Goal: Browse casually

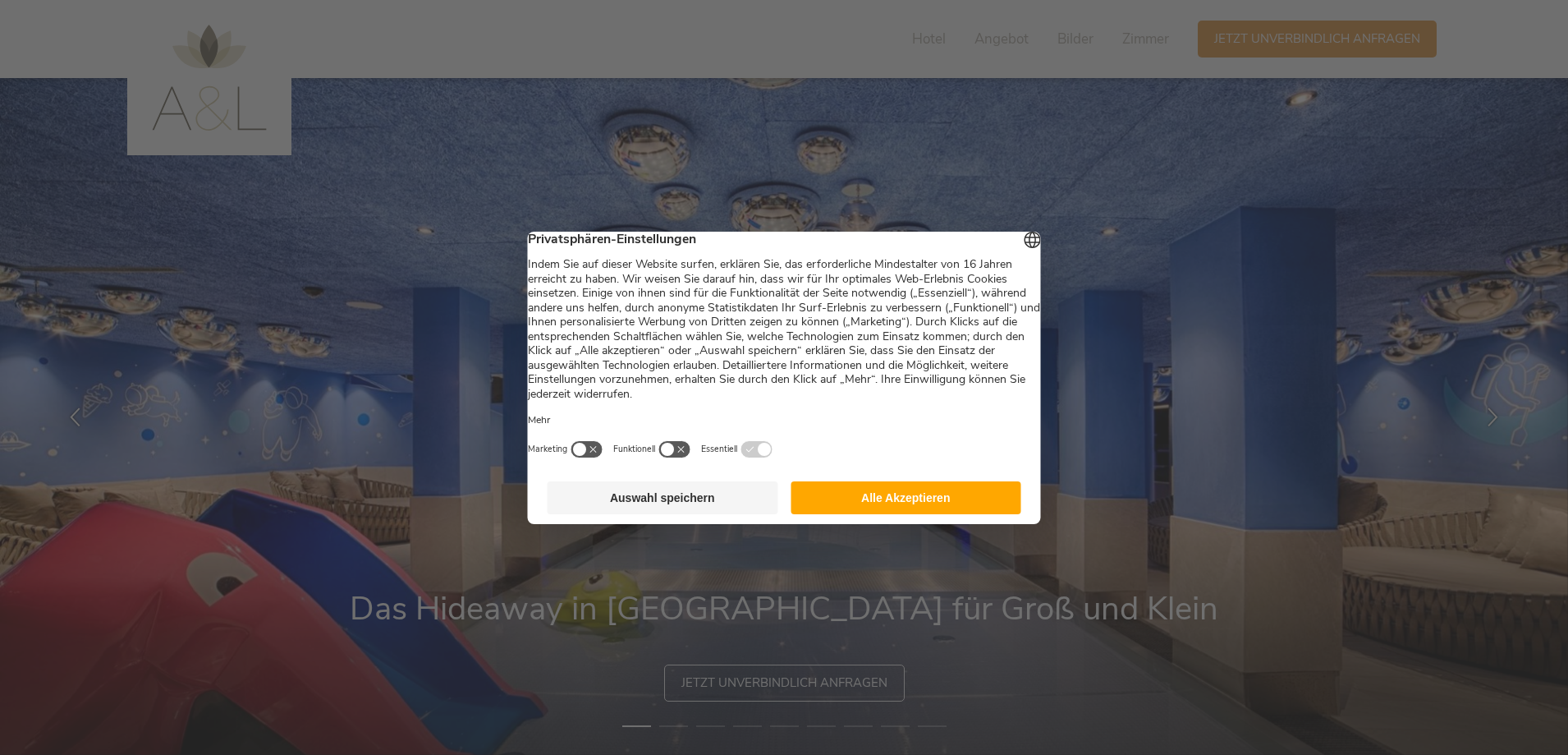
click at [859, 511] on button "Alle Akzeptieren" at bounding box center [906, 497] width 230 height 33
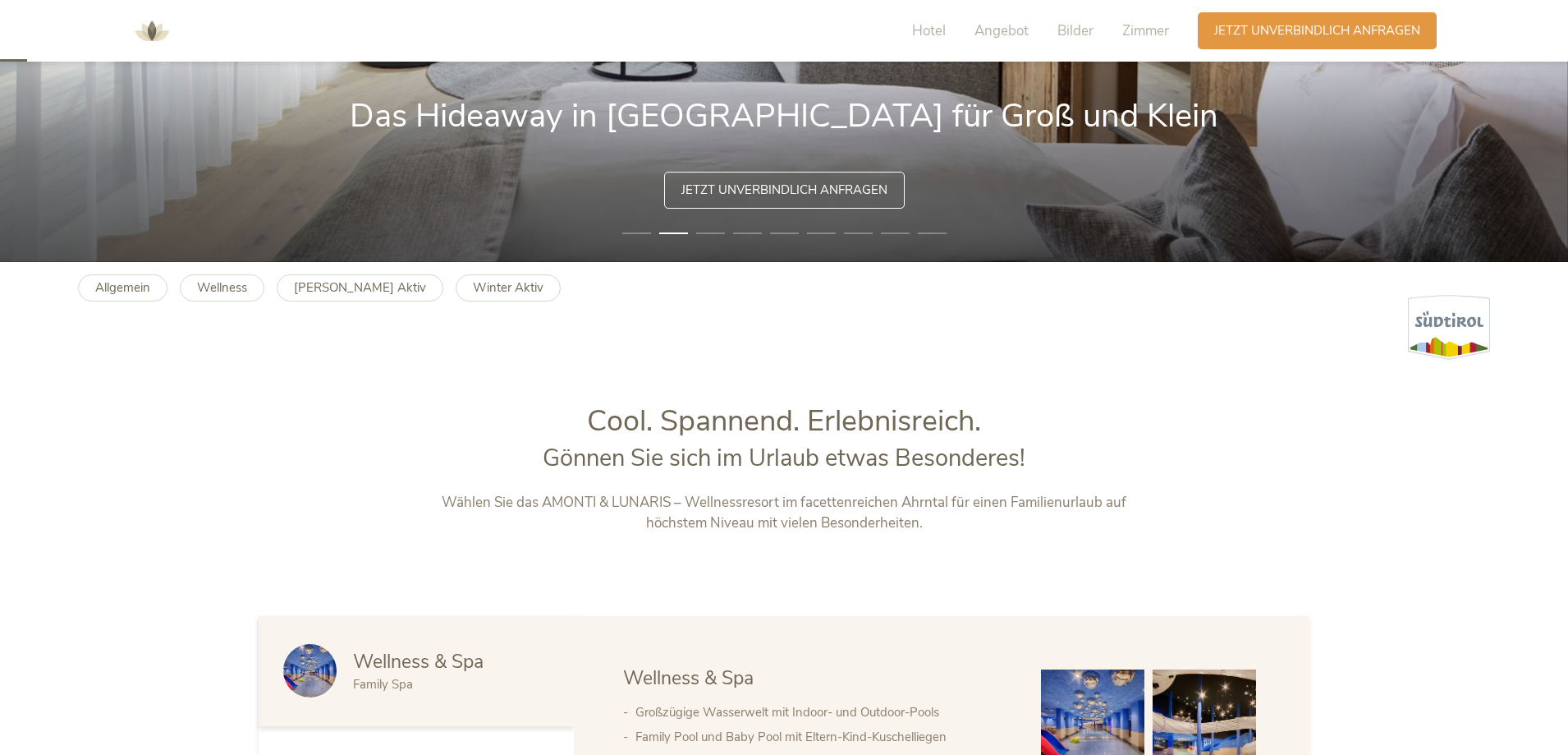
scroll to position [82, 0]
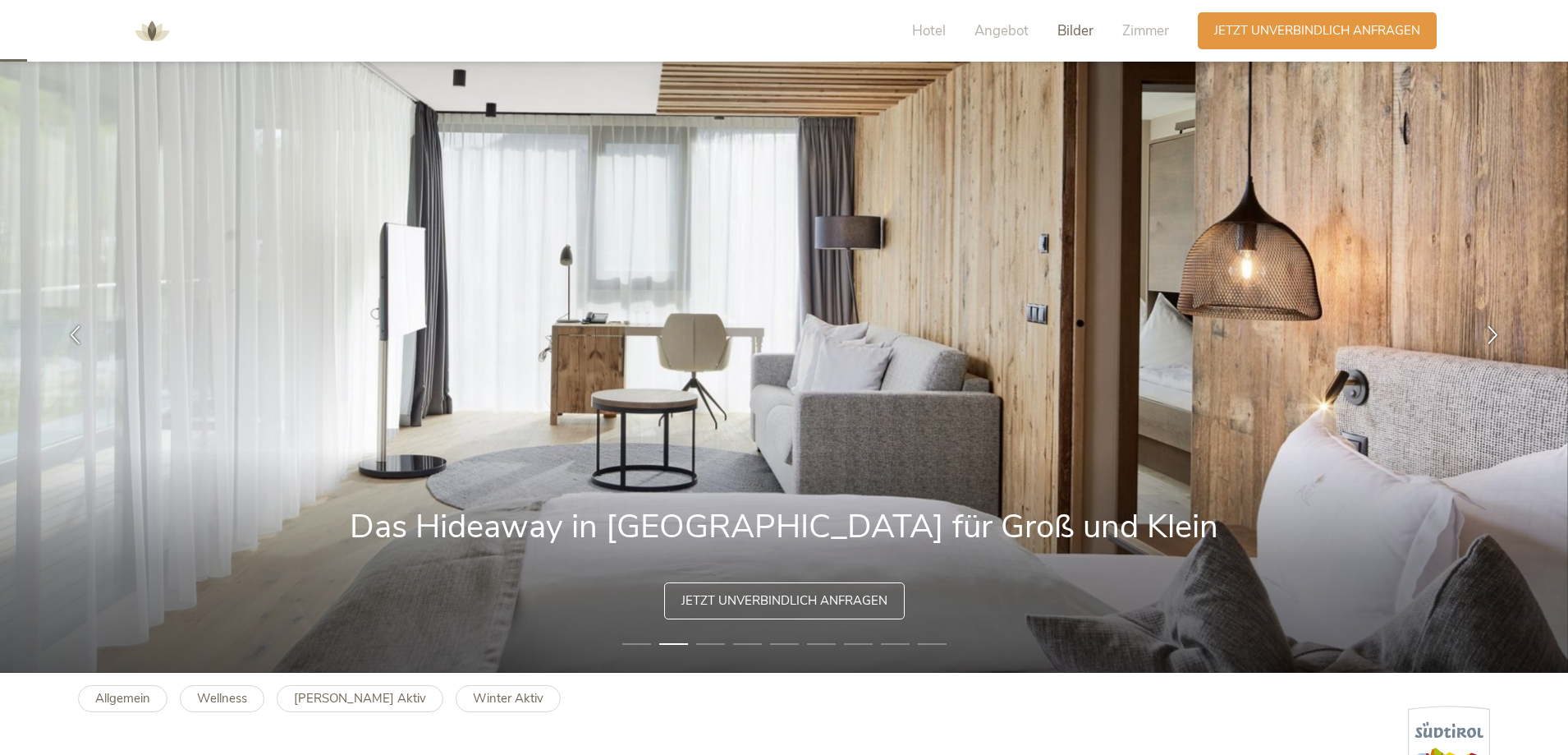
click at [1071, 32] on span "Bilder" at bounding box center [1075, 30] width 37 height 19
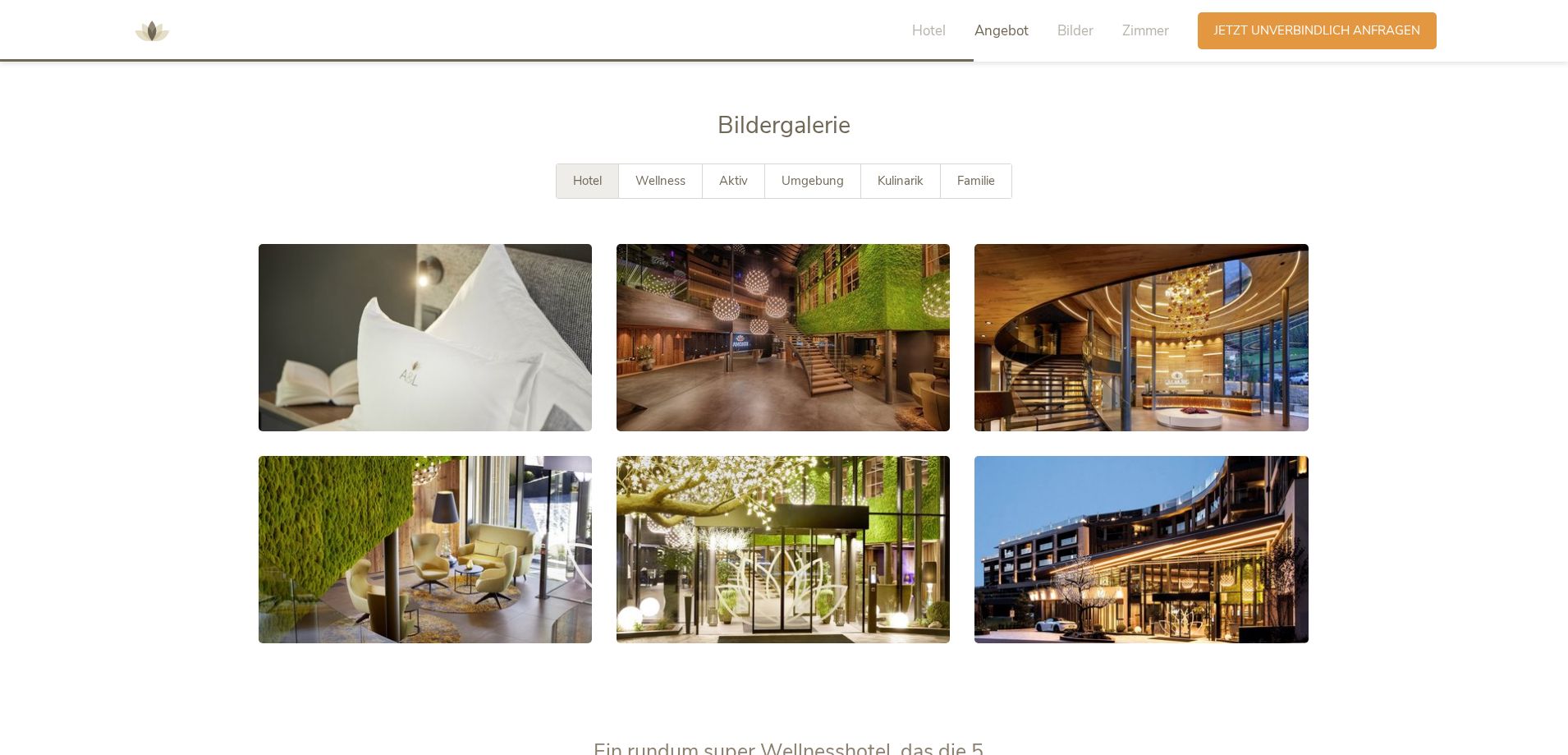
scroll to position [2986, 0]
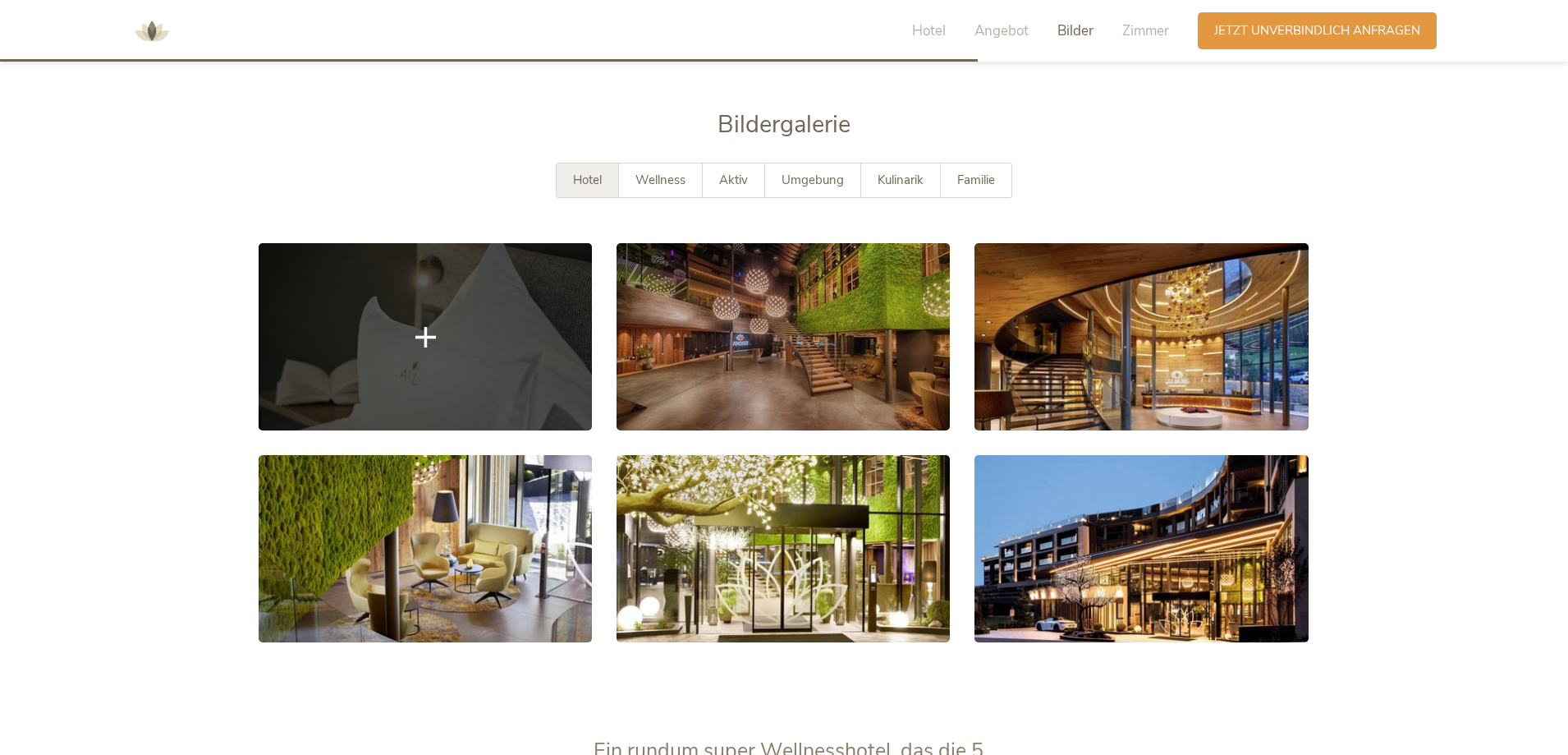
click at [516, 281] on link at bounding box center [425, 336] width 334 height 187
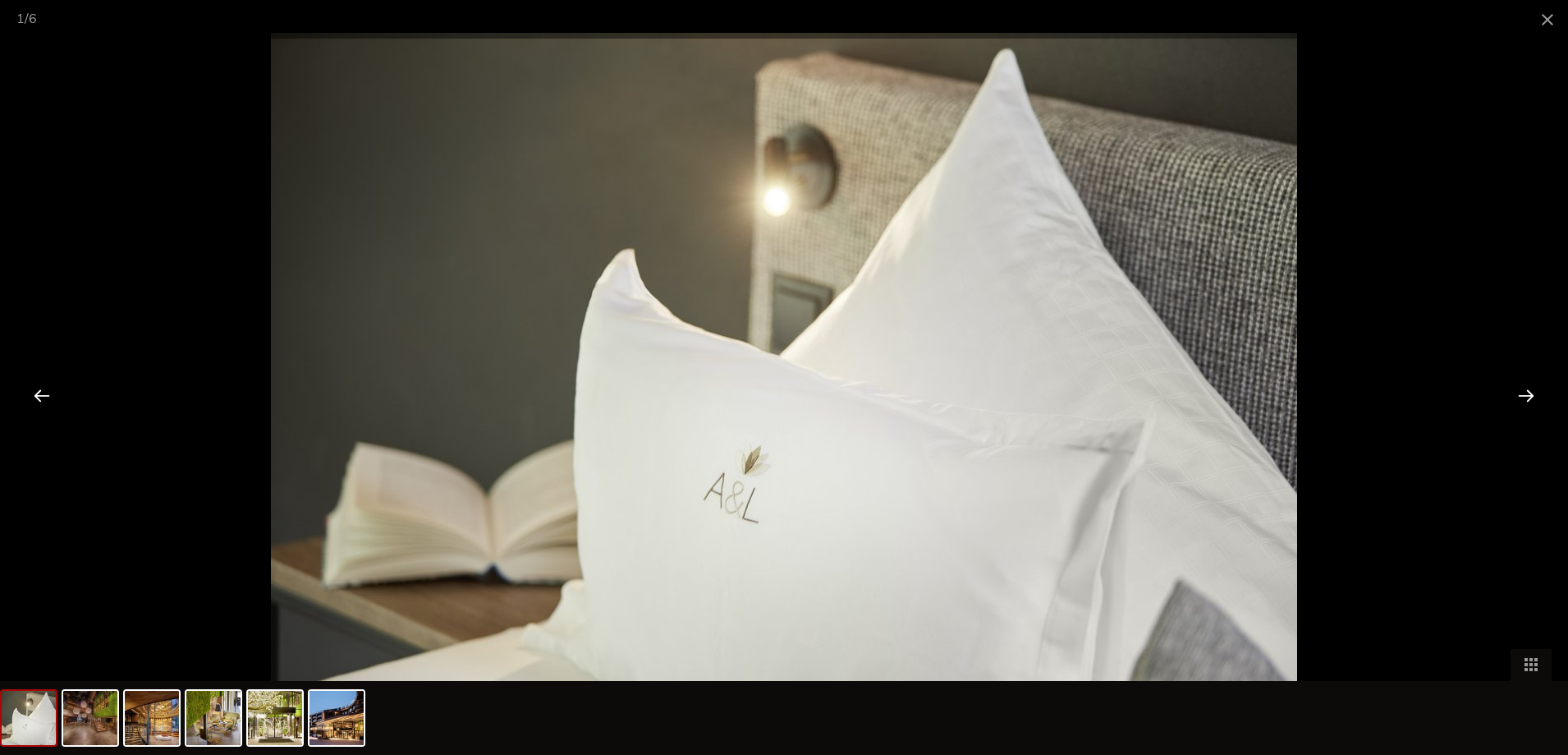
click at [1516, 391] on div at bounding box center [1526, 395] width 51 height 51
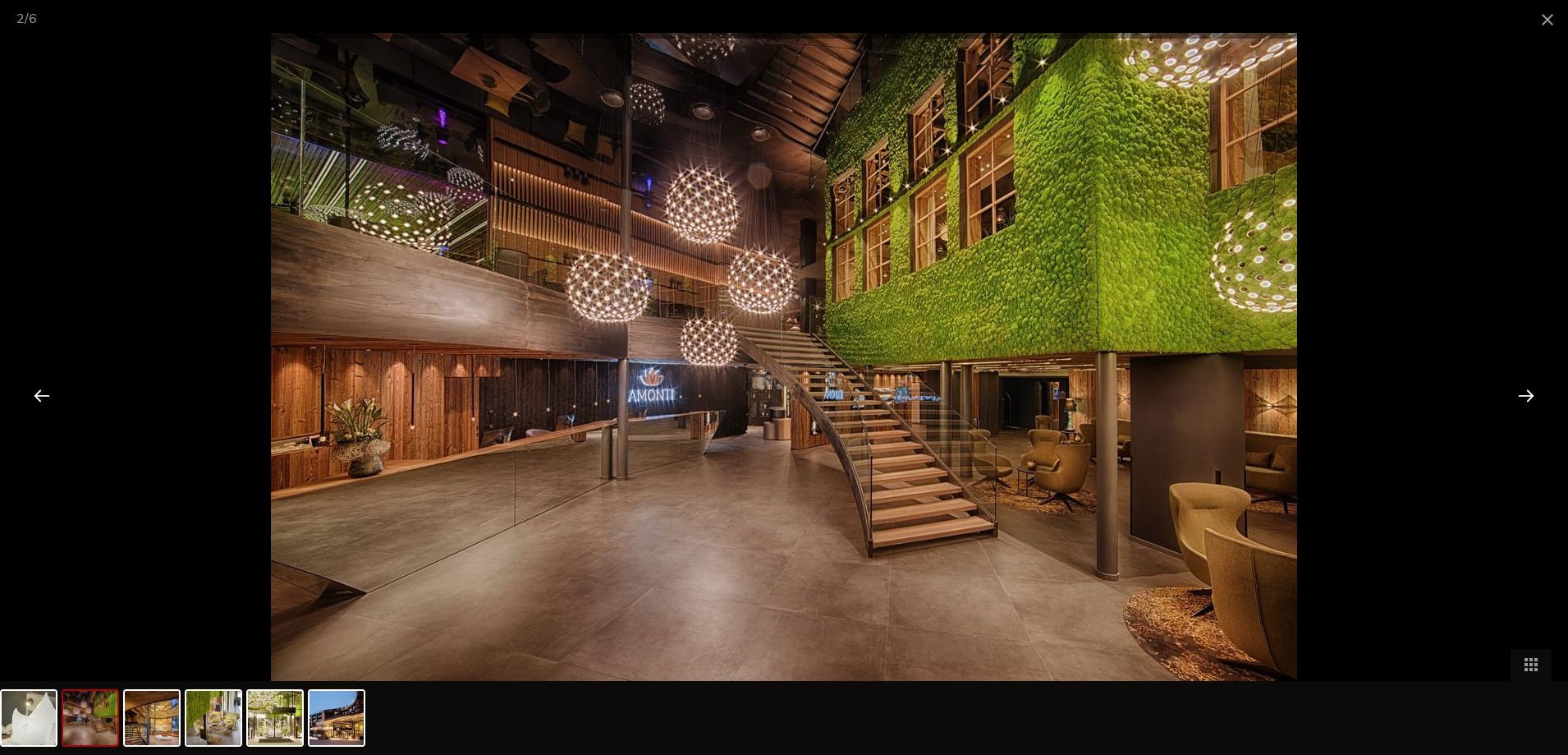
click at [1516, 391] on div at bounding box center [1526, 395] width 51 height 51
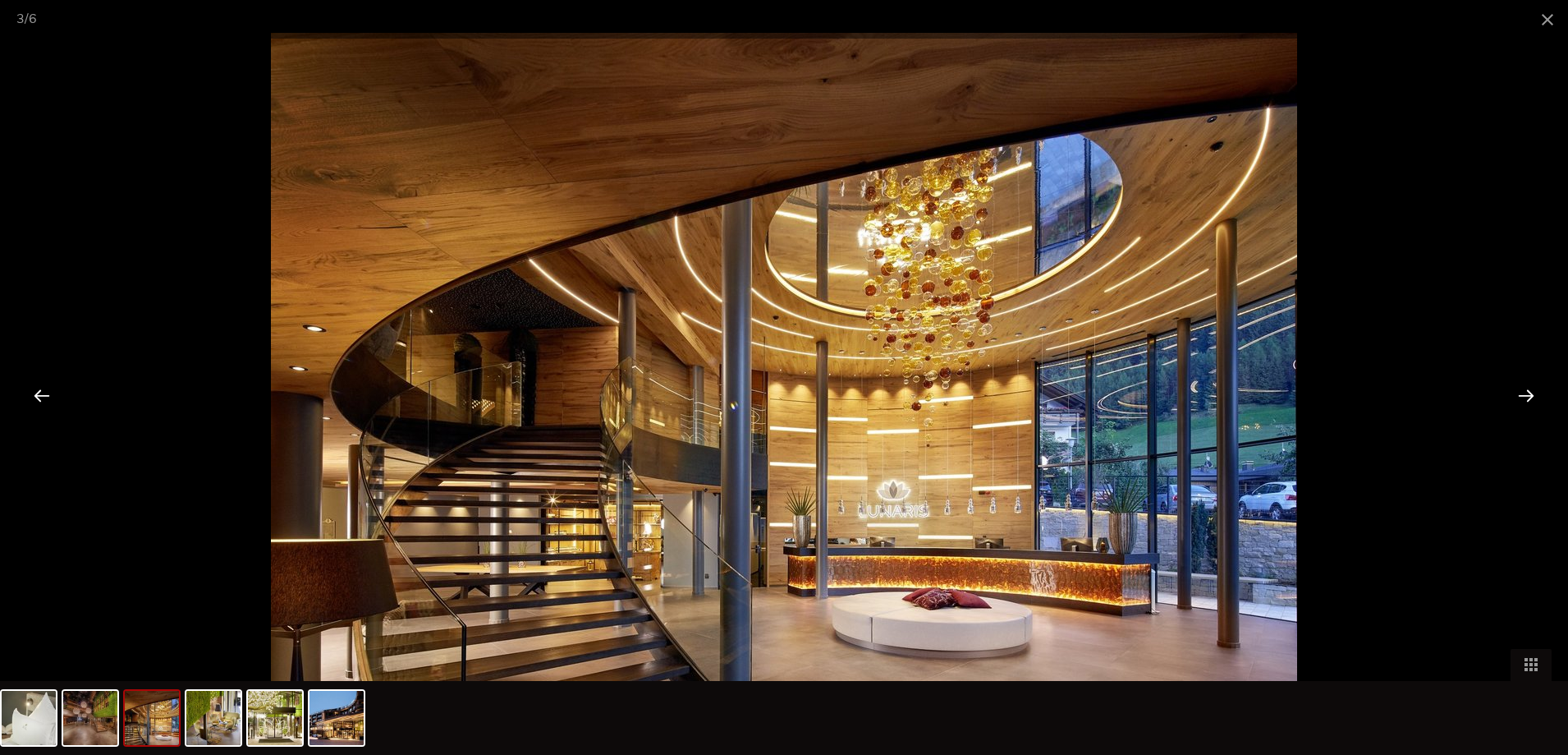
click at [1516, 391] on div at bounding box center [1526, 395] width 51 height 51
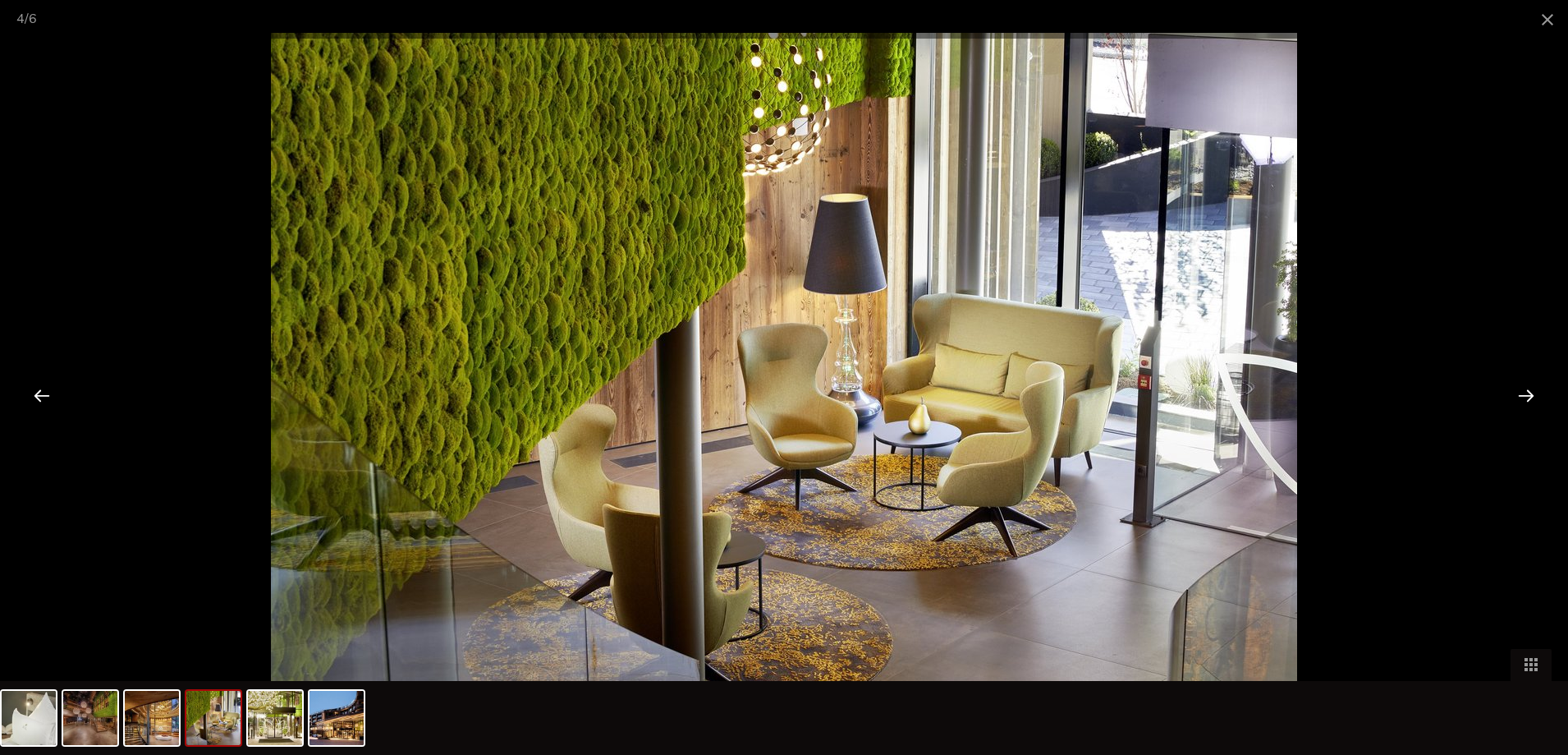
click at [1516, 391] on div at bounding box center [1526, 395] width 51 height 51
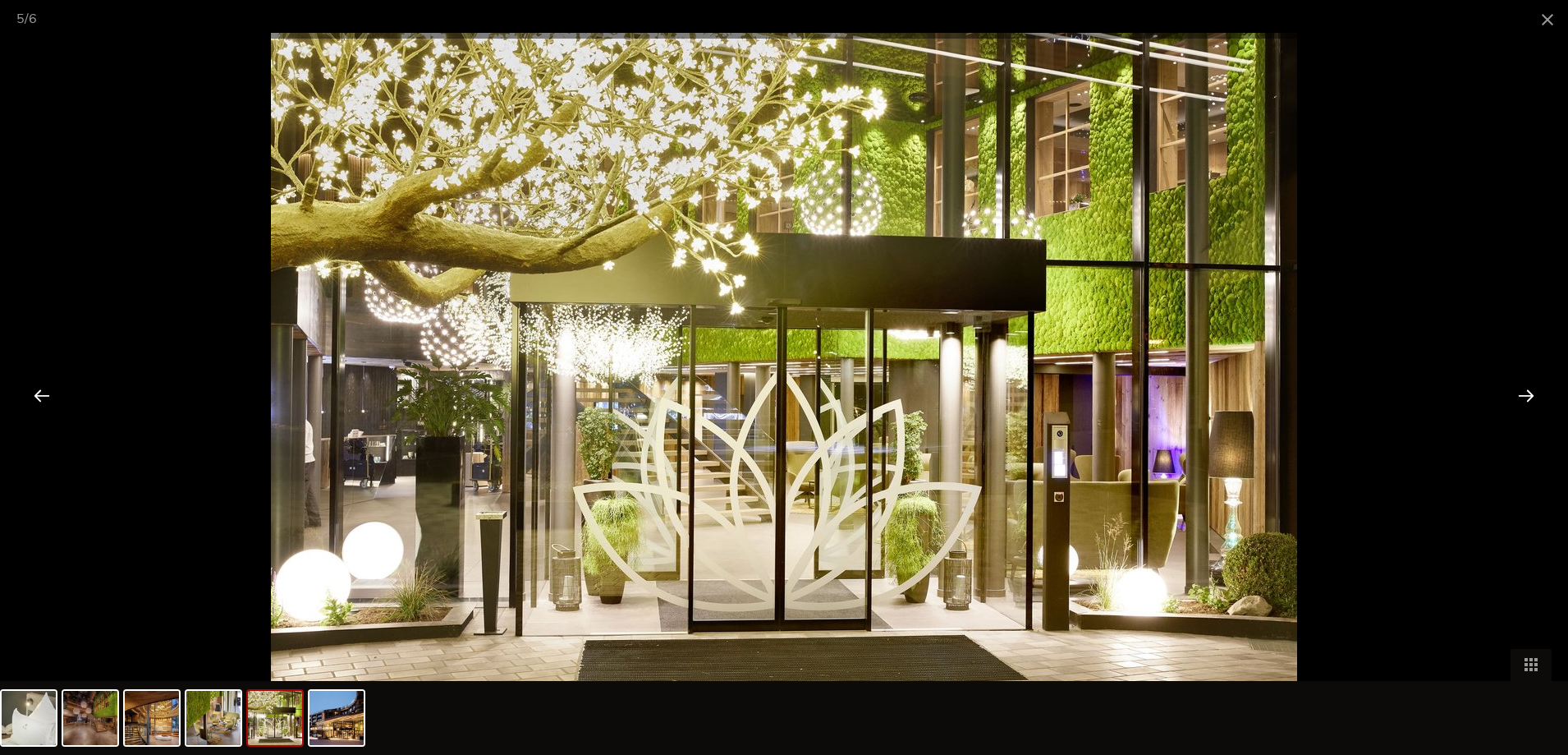
click at [1516, 391] on div at bounding box center [1526, 395] width 51 height 51
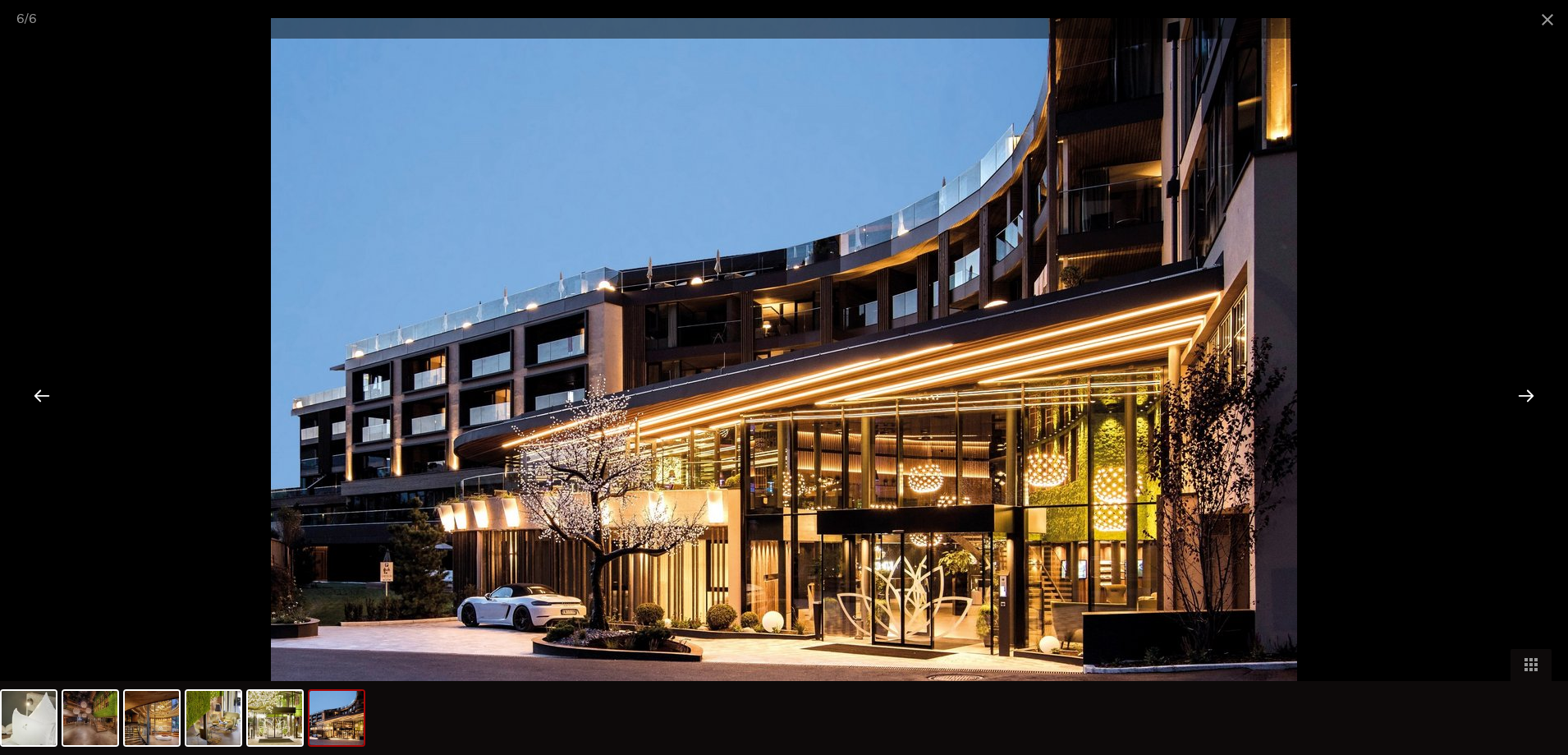
click at [1516, 391] on div at bounding box center [1526, 395] width 51 height 51
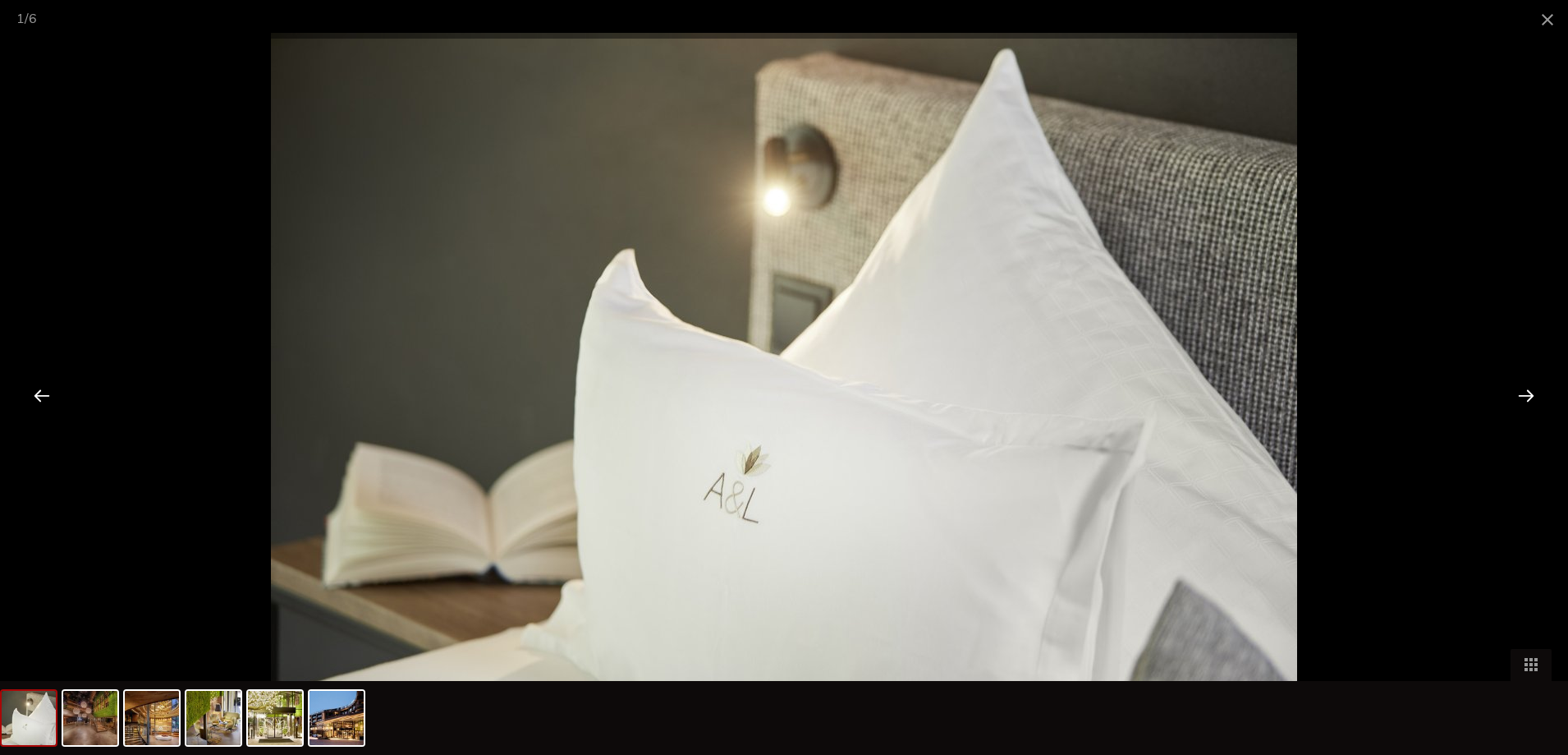
click at [1516, 391] on div at bounding box center [1526, 395] width 51 height 51
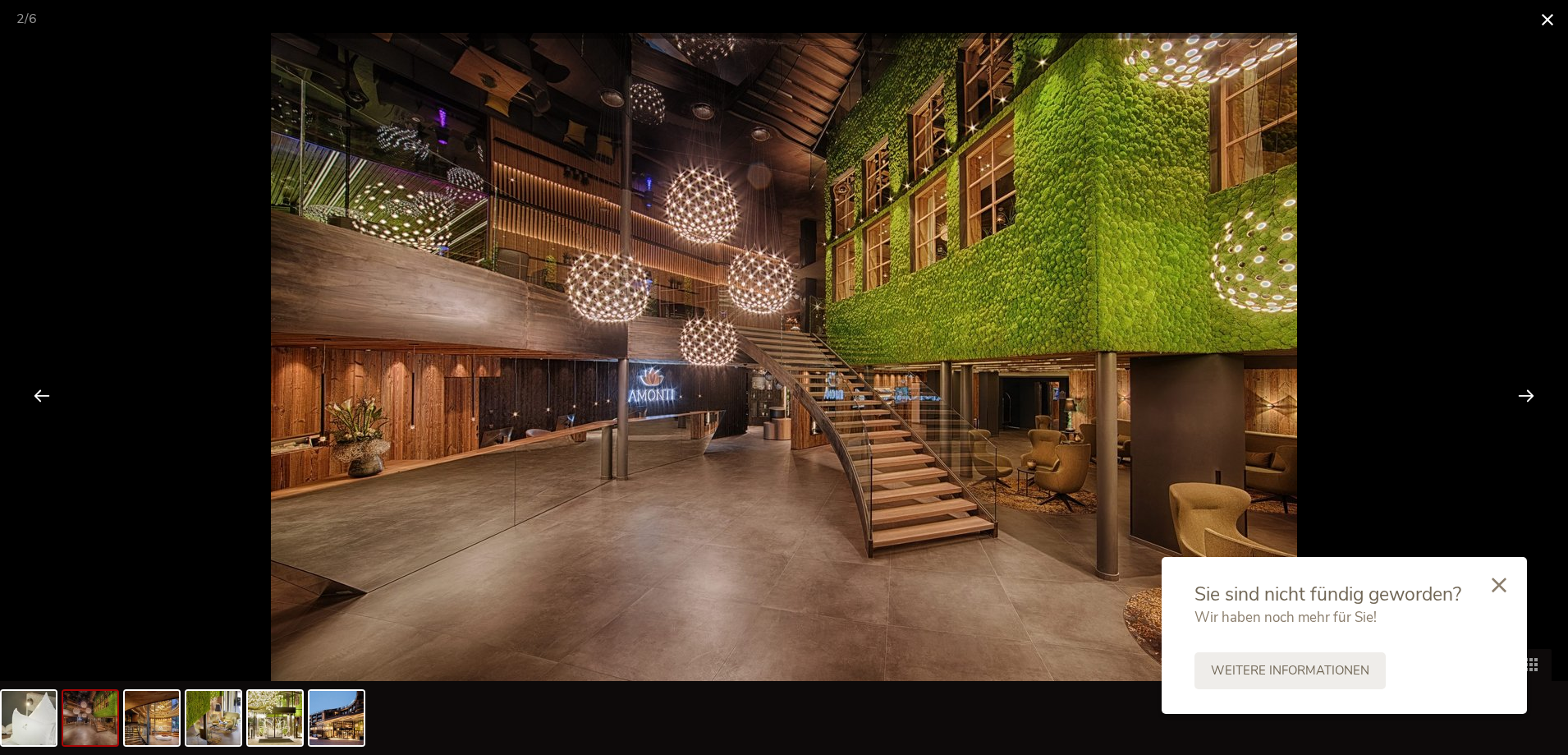
click at [1547, 18] on span at bounding box center [1547, 19] width 41 height 38
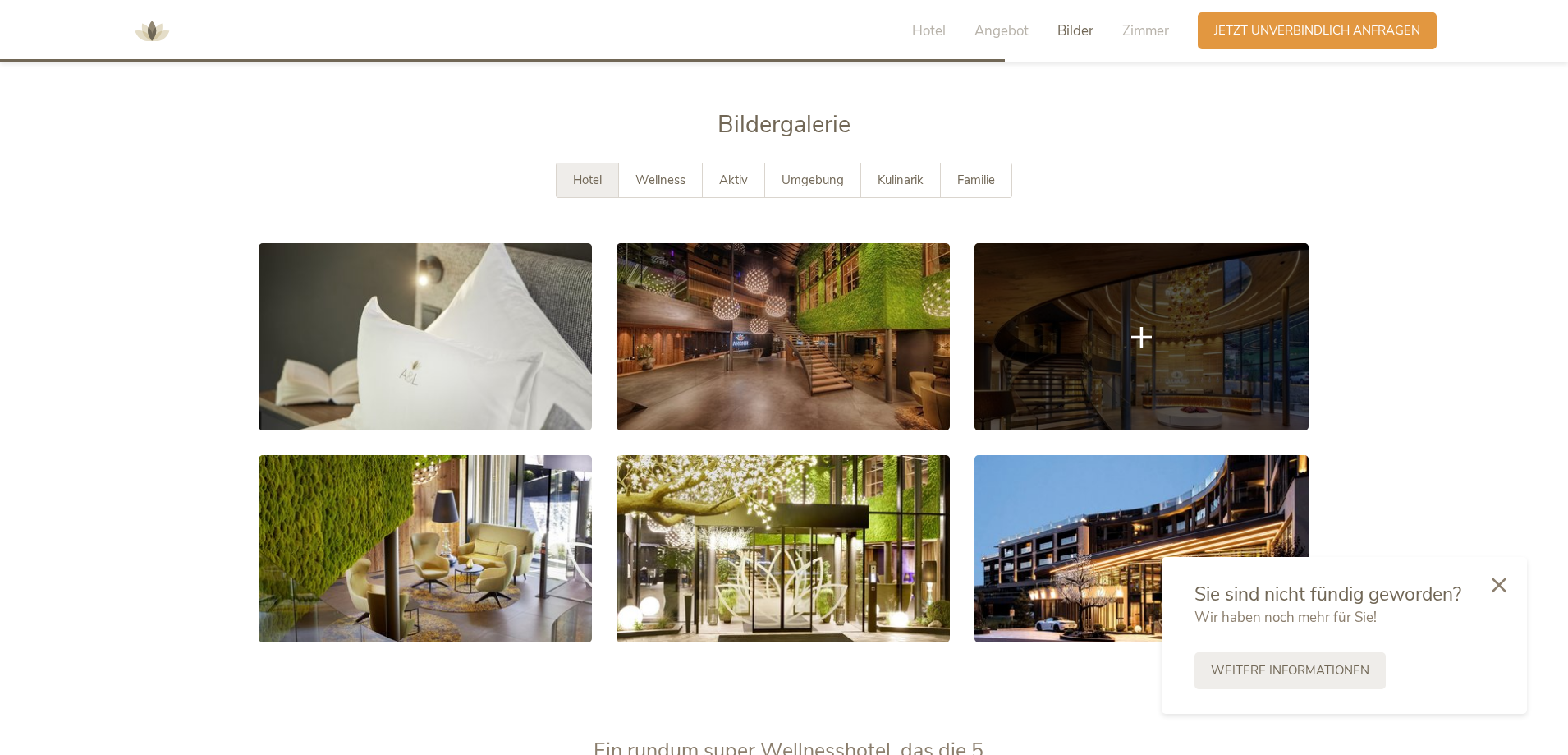
scroll to position [3314, 0]
